Goal: Use online tool/utility: Utilize a website feature to perform a specific function

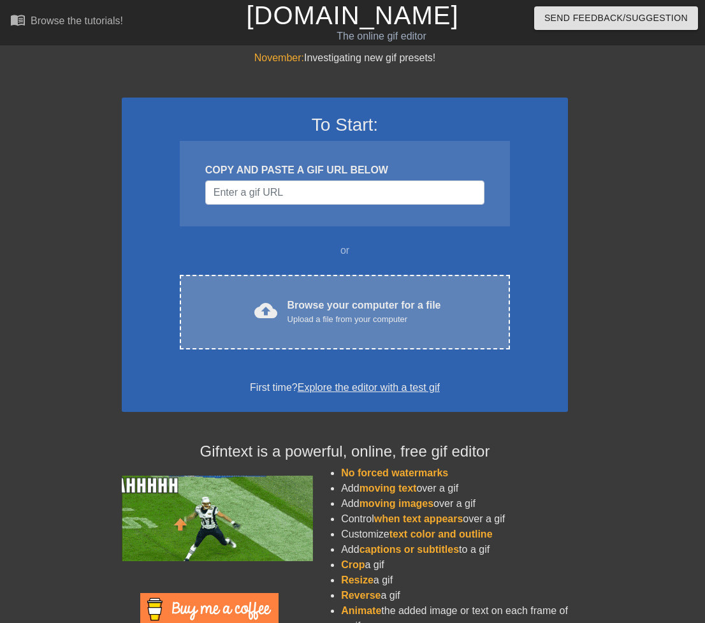
click at [317, 305] on div "Browse your computer for a file Upload a file from your computer" at bounding box center [365, 312] width 154 height 28
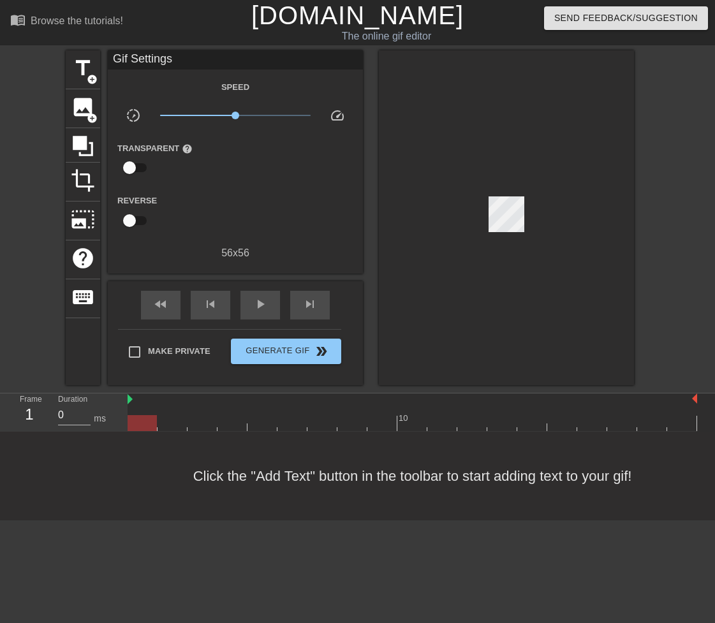
click at [155, 421] on div at bounding box center [142, 423] width 29 height 16
click at [156, 421] on div at bounding box center [142, 423] width 29 height 16
click at [132, 399] on img at bounding box center [130, 399] width 5 height 10
click at [247, 304] on div "play_arrow" at bounding box center [260, 305] width 40 height 29
click at [254, 305] on span "pause" at bounding box center [260, 304] width 15 height 15
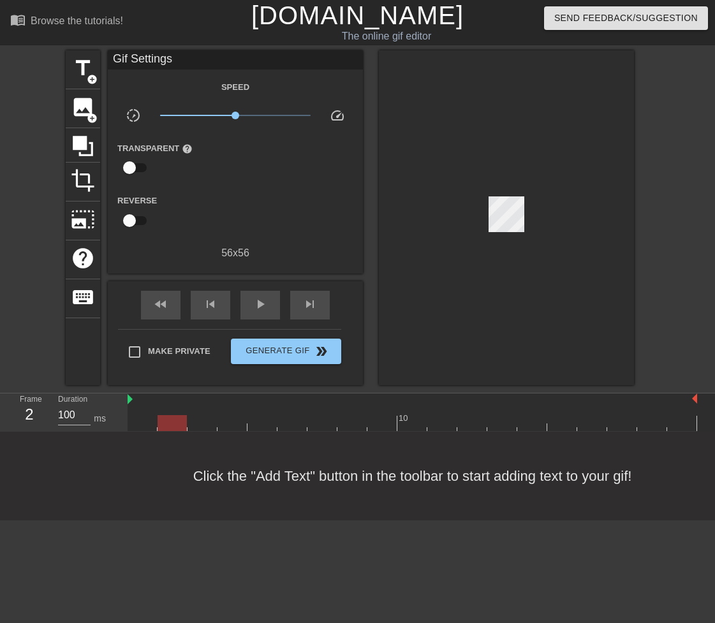
type input "0"
drag, startPoint x: 286, startPoint y: 422, endPoint x: 149, endPoint y: 429, distance: 137.2
click at [149, 429] on div at bounding box center [142, 423] width 29 height 16
click at [368, 385] on div "menu_book Browse the tutorials! [DOMAIN_NAME] The online gif editor Send Feedba…" at bounding box center [357, 260] width 715 height 520
click at [89, 114] on span "add_circle" at bounding box center [92, 118] width 11 height 11
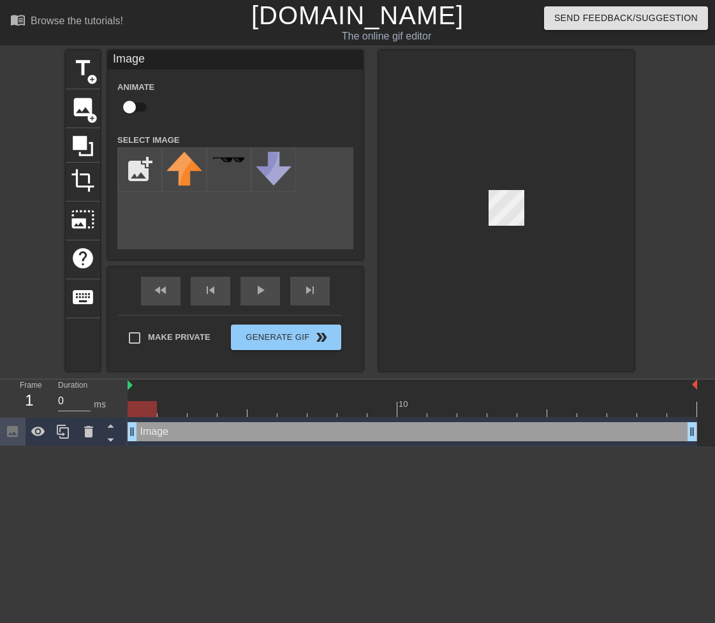
click at [203, 434] on div "Image drag_handle drag_handle" at bounding box center [412, 431] width 569 height 19
drag, startPoint x: 187, startPoint y: 434, endPoint x: 163, endPoint y: 435, distance: 24.2
click at [163, 435] on div "Image drag_handle drag_handle" at bounding box center [412, 431] width 569 height 19
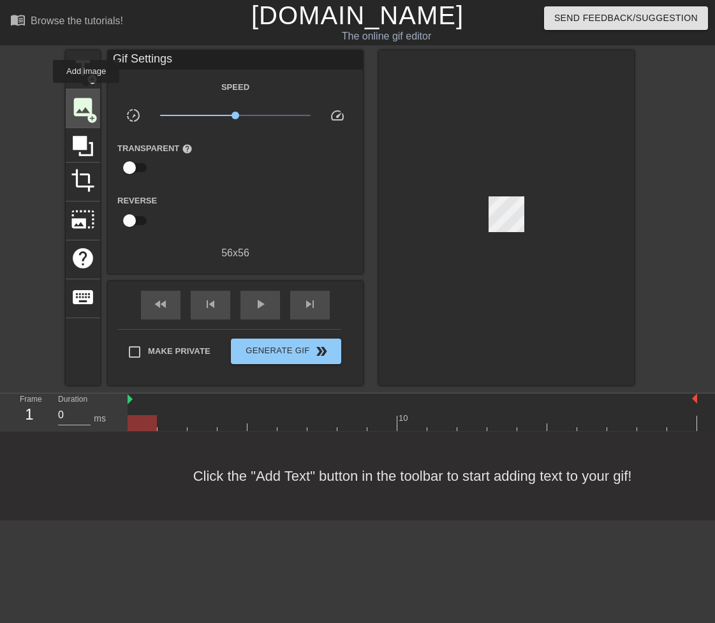
click at [84, 101] on span "image" at bounding box center [83, 107] width 24 height 24
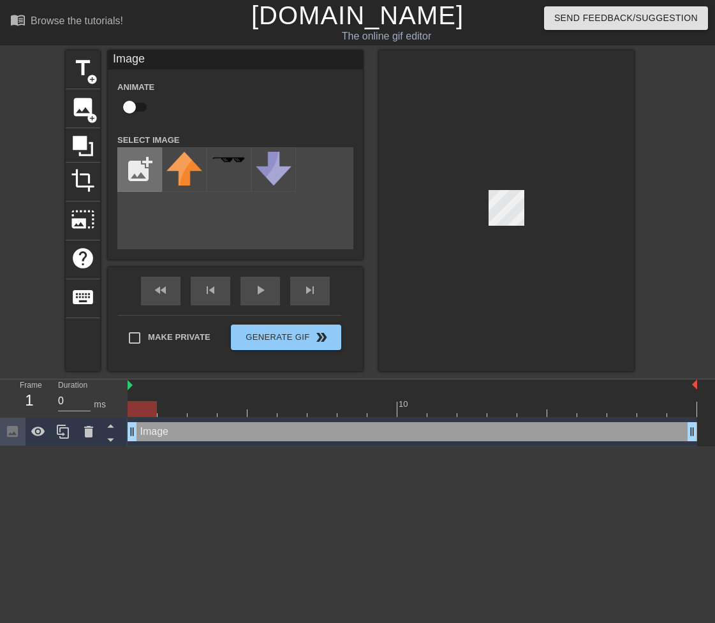
click at [132, 166] on input "file" at bounding box center [139, 169] width 43 height 43
type input "C:\fakepath\1.png"
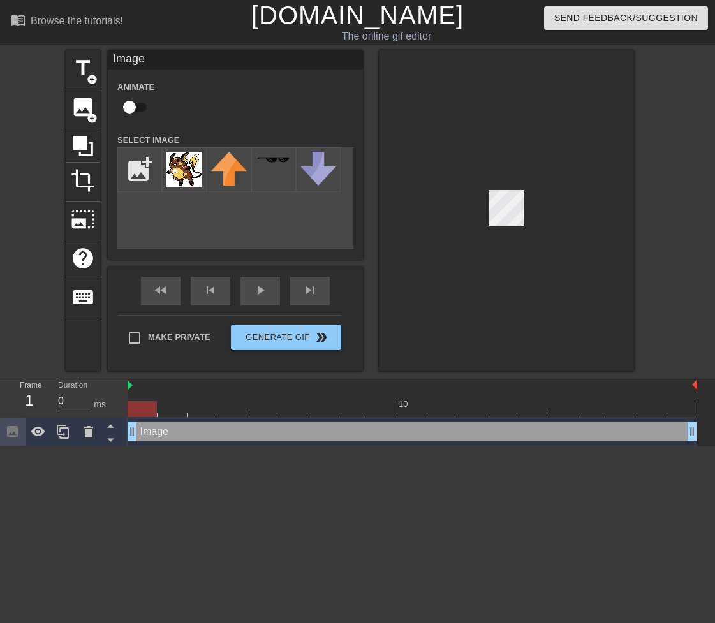
drag, startPoint x: 160, startPoint y: 430, endPoint x: 147, endPoint y: 435, distance: 14.3
click at [147, 435] on div "Image drag_handle drag_handle" at bounding box center [412, 431] width 569 height 19
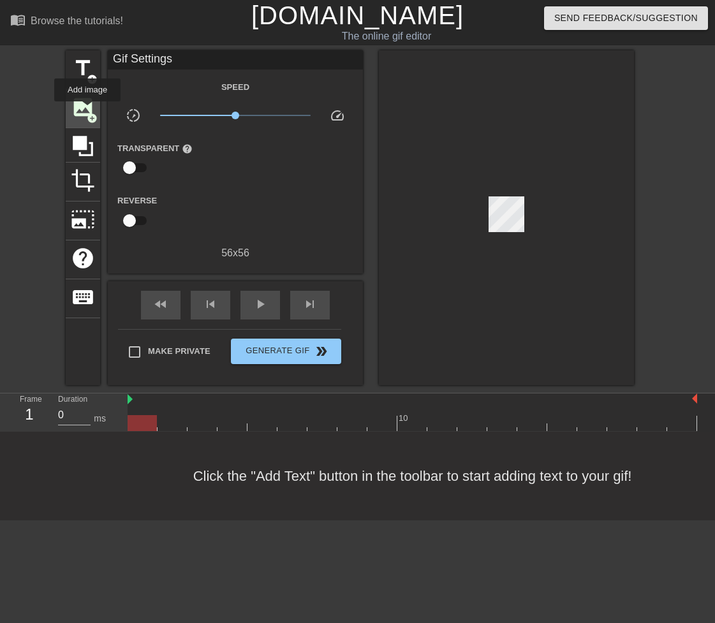
click at [87, 110] on span "image" at bounding box center [83, 107] width 24 height 24
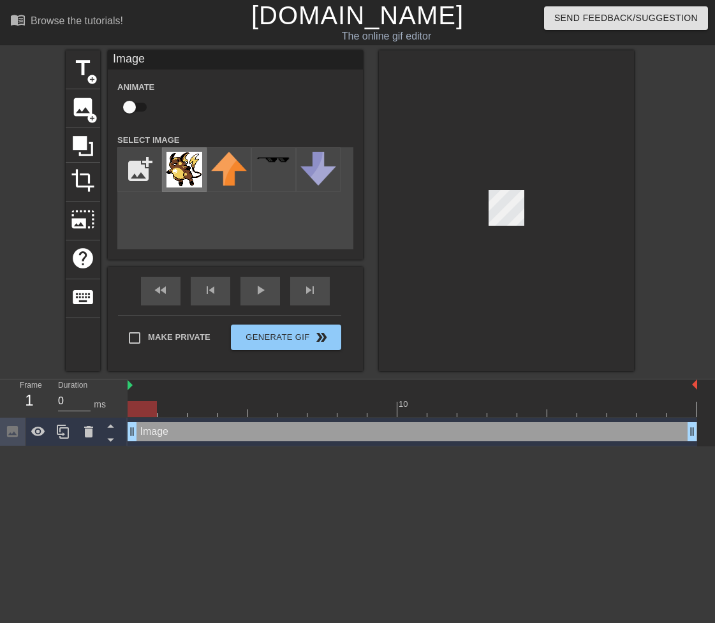
click at [180, 179] on img at bounding box center [184, 170] width 36 height 36
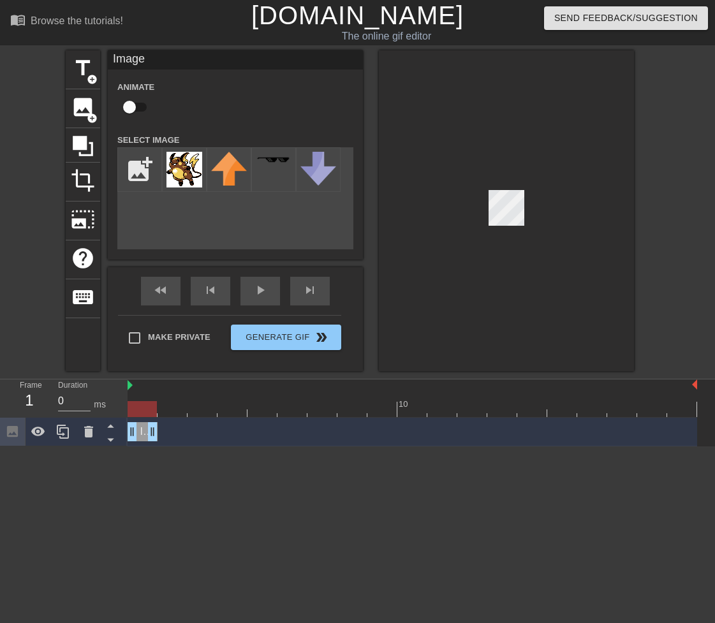
drag, startPoint x: 693, startPoint y: 432, endPoint x: 149, endPoint y: 448, distance: 544.2
click at [149, 446] on html "menu_book Browse the tutorials! Gifntext.com The online gif editor Send Feedbac…" at bounding box center [357, 223] width 715 height 446
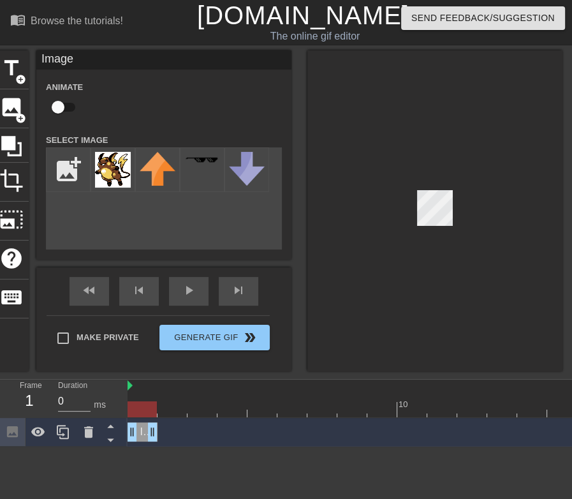
click at [453, 194] on div at bounding box center [434, 210] width 255 height 321
click at [453, 193] on div at bounding box center [434, 210] width 255 height 321
click at [453, 189] on div at bounding box center [434, 210] width 255 height 321
click at [458, 198] on div at bounding box center [434, 210] width 255 height 321
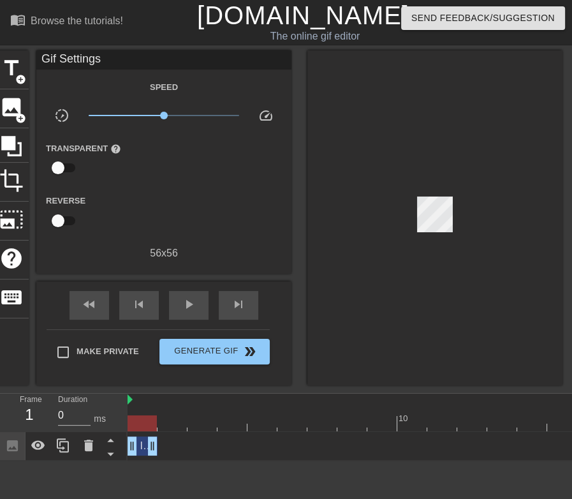
click at [470, 214] on div at bounding box center [434, 217] width 255 height 335
click at [473, 220] on div at bounding box center [434, 217] width 255 height 335
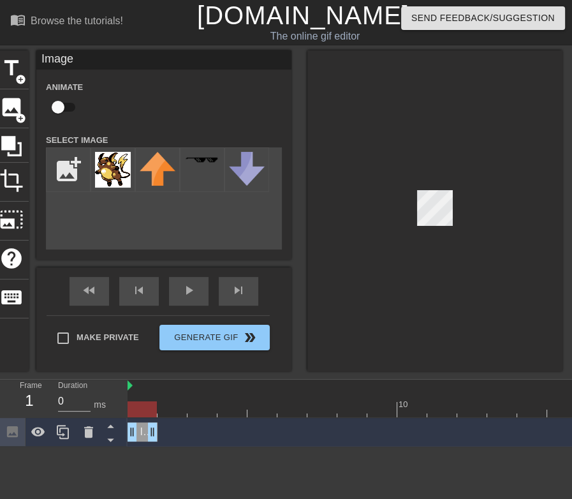
click at [462, 217] on div at bounding box center [434, 210] width 255 height 321
click at [465, 219] on div at bounding box center [434, 210] width 255 height 321
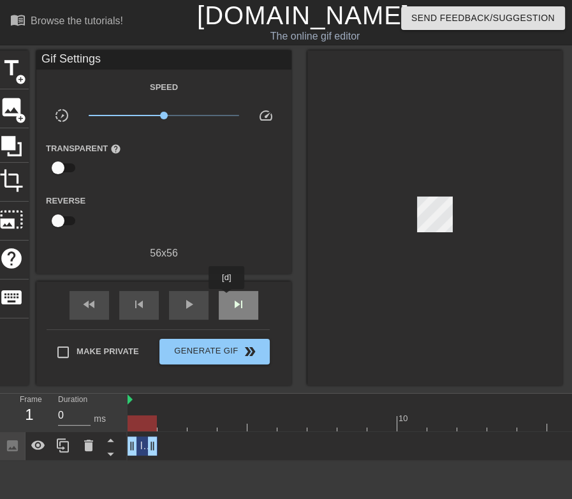
click at [227, 298] on div "skip_next" at bounding box center [239, 305] width 40 height 29
type input "0"
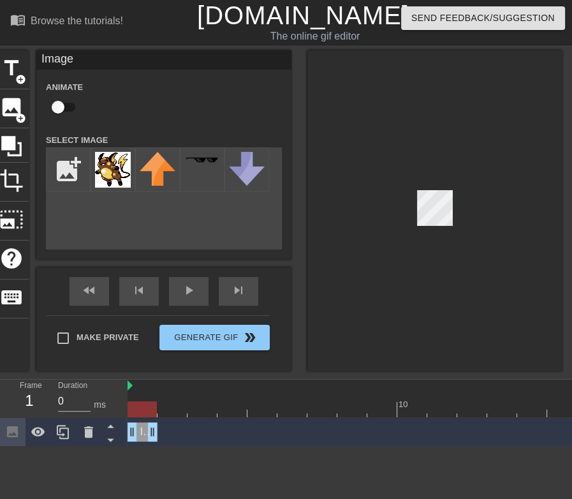
click at [454, 209] on div at bounding box center [434, 210] width 255 height 321
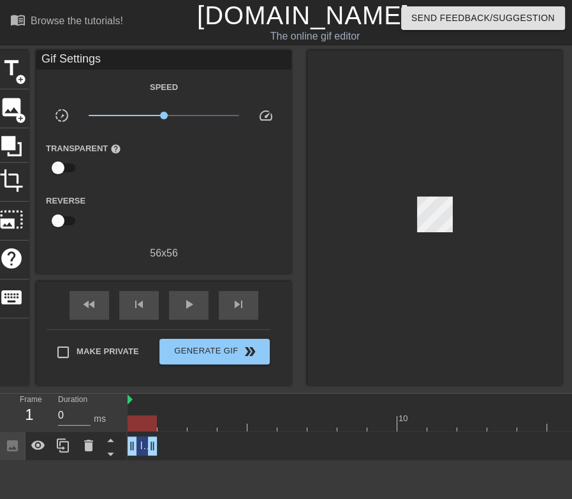
click at [467, 207] on div at bounding box center [434, 217] width 255 height 335
click at [458, 201] on div at bounding box center [434, 217] width 255 height 335
click at [462, 198] on div at bounding box center [434, 217] width 255 height 335
click at [38, 449] on icon at bounding box center [38, 446] width 14 height 10
click at [38, 449] on icon at bounding box center [38, 445] width 14 height 12
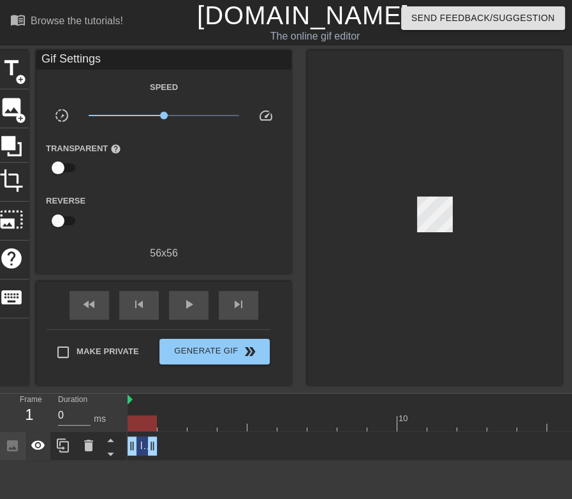
click at [38, 449] on icon at bounding box center [38, 446] width 14 height 10
click at [38, 449] on icon at bounding box center [38, 445] width 14 height 12
click at [38, 449] on icon at bounding box center [38, 446] width 14 height 10
click at [38, 449] on icon at bounding box center [38, 445] width 14 height 12
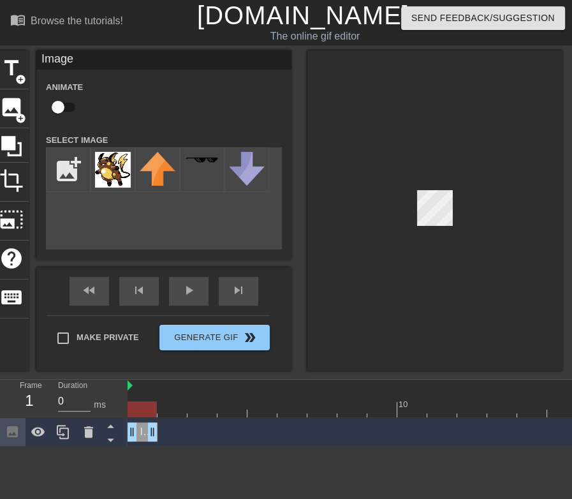
click at [416, 223] on div at bounding box center [434, 210] width 255 height 321
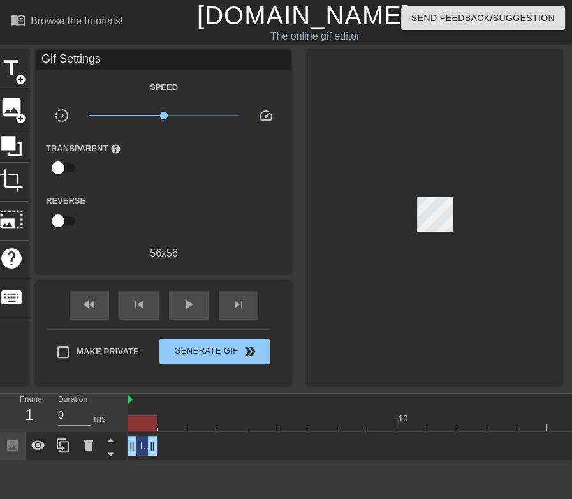
click at [406, 237] on div at bounding box center [434, 217] width 255 height 335
click at [29, 449] on div at bounding box center [39, 446] width 26 height 28
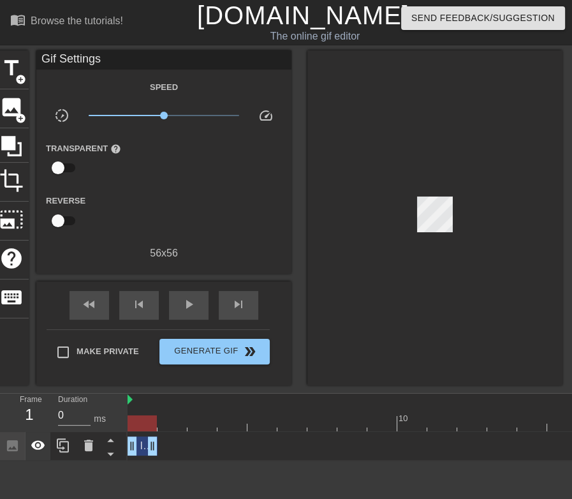
click at [29, 449] on div at bounding box center [39, 446] width 26 height 28
drag, startPoint x: 416, startPoint y: 201, endPoint x: 358, endPoint y: 187, distance: 59.1
click at [360, 186] on div at bounding box center [434, 217] width 255 height 335
click at [17, 299] on span "keyboard" at bounding box center [11, 297] width 24 height 24
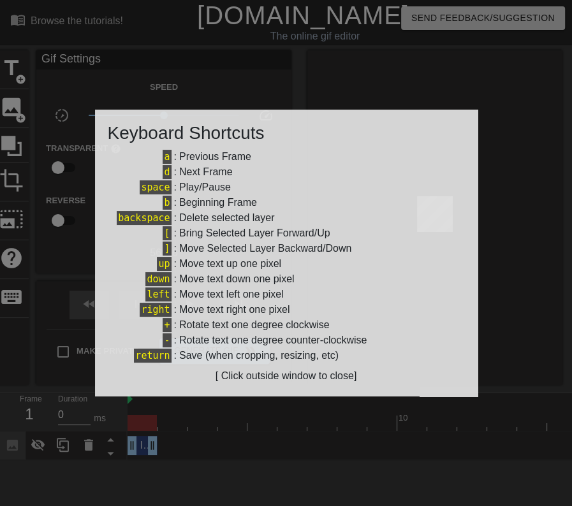
click at [231, 411] on div at bounding box center [286, 253] width 572 height 506
